Goal: Information Seeking & Learning: Learn about a topic

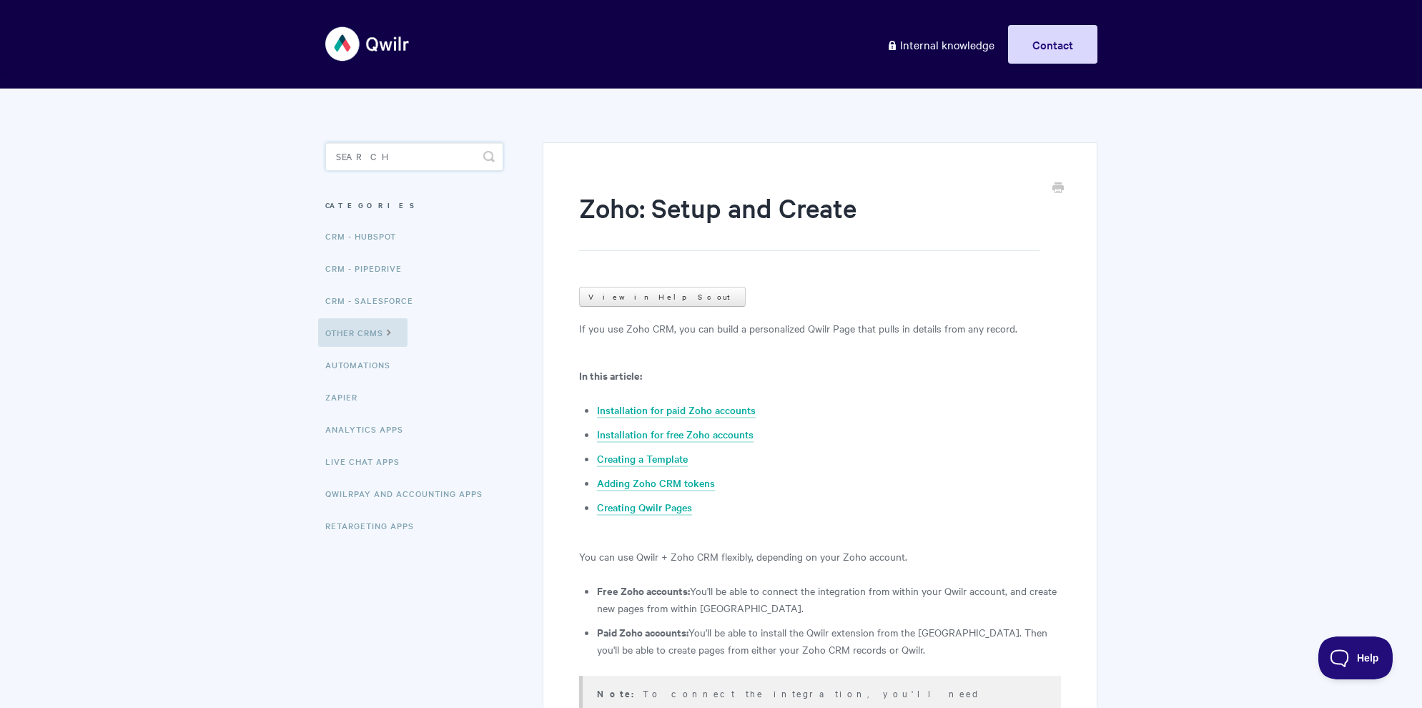
click at [457, 158] on input "Search" at bounding box center [414, 156] width 178 height 29
type input "qwilrpay"
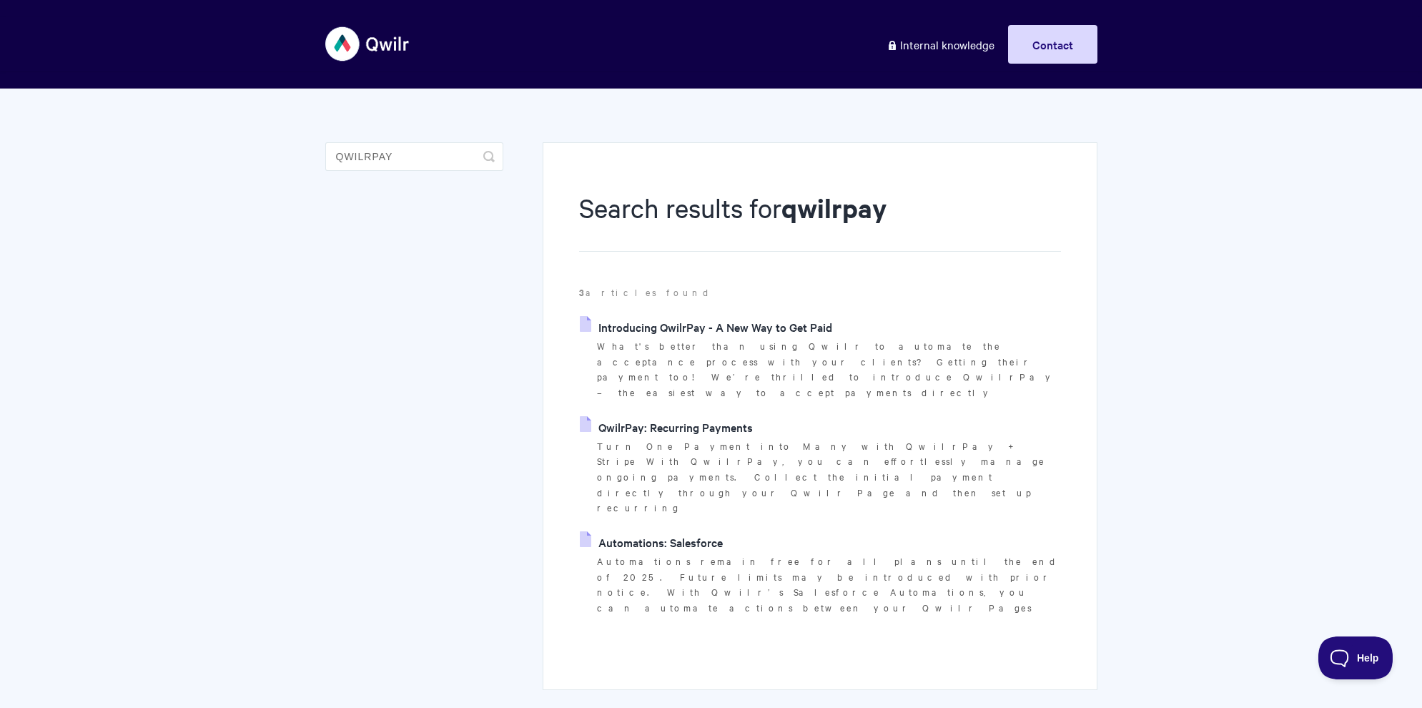
click at [704, 330] on link "Introducing QwilrPay - A New Way to Get Paid" at bounding box center [706, 326] width 252 height 21
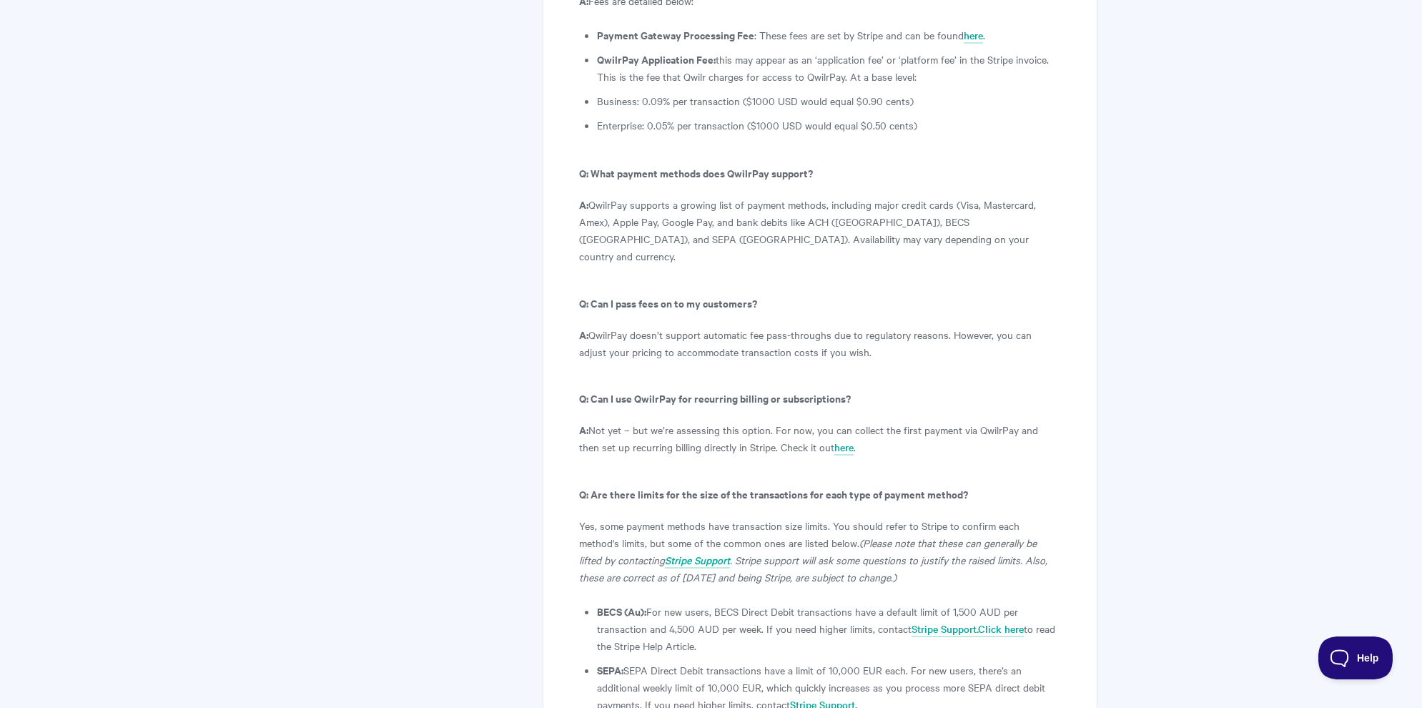
scroll to position [7890, 0]
